Goal: Task Accomplishment & Management: Manage account settings

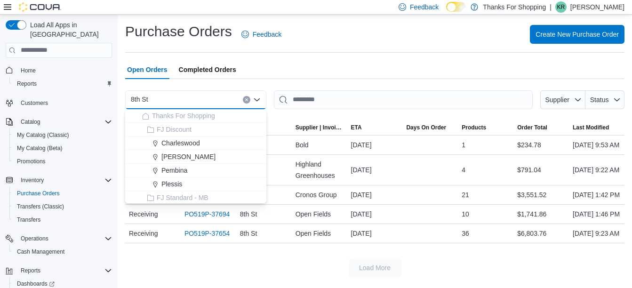
scroll to position [42, 0]
click at [608, 6] on p "[PERSON_NAME]" at bounding box center [598, 6] width 54 height 11
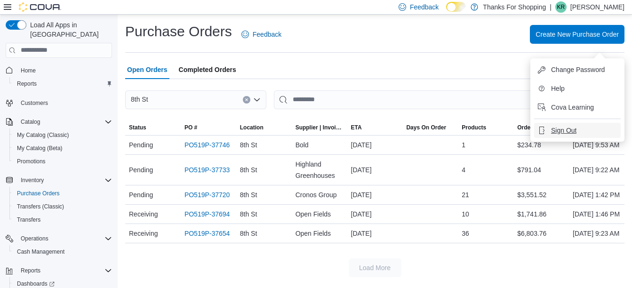
click at [557, 126] on span "Sign Out" at bounding box center [563, 130] width 25 height 9
